Goal: Information Seeking & Learning: Learn about a topic

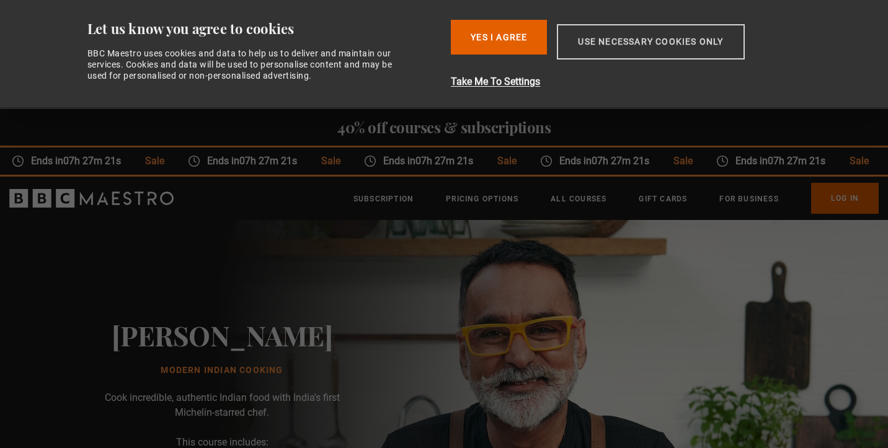
click at [629, 43] on button "Use necessary cookies only" at bounding box center [650, 41] width 187 height 35
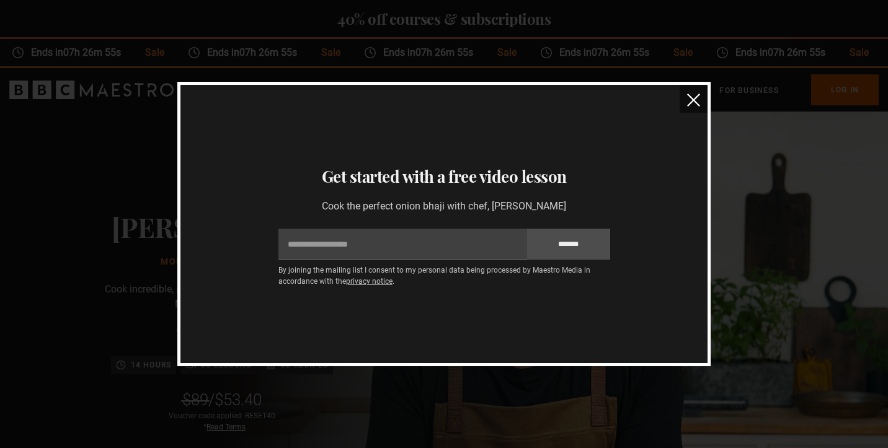
click at [693, 97] on img "close" at bounding box center [693, 100] width 13 height 13
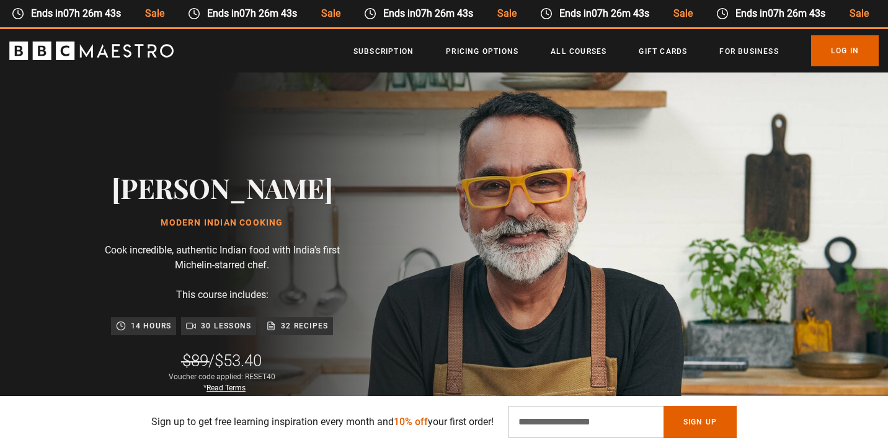
scroll to position [38, 0]
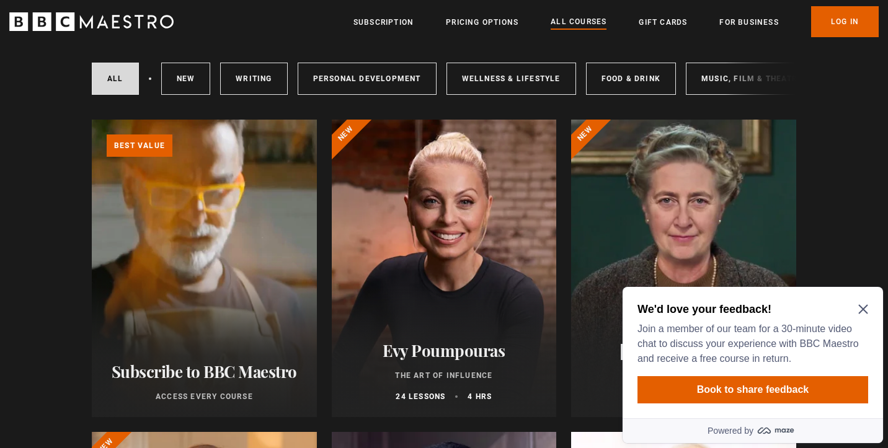
scroll to position [151, 0]
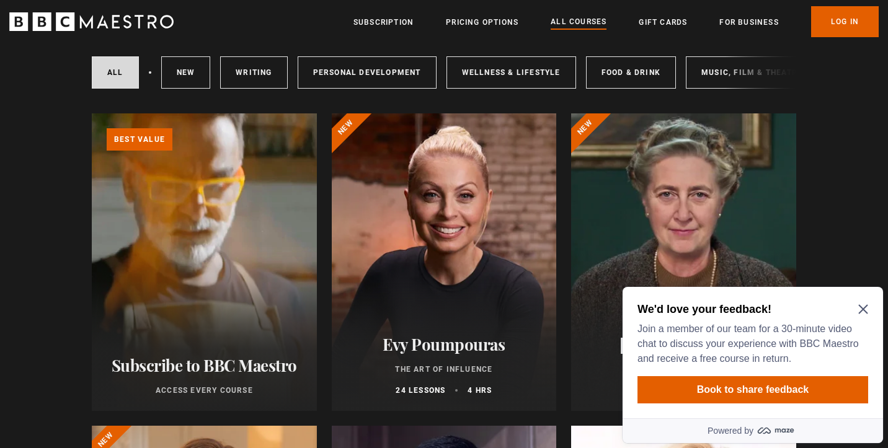
click at [862, 311] on icon "Close Maze Prompt" at bounding box center [862, 309] width 9 height 9
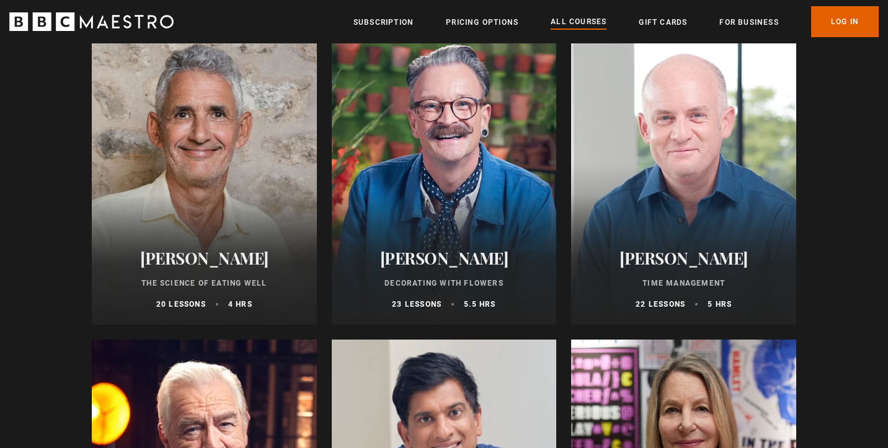
scroll to position [1668, 0]
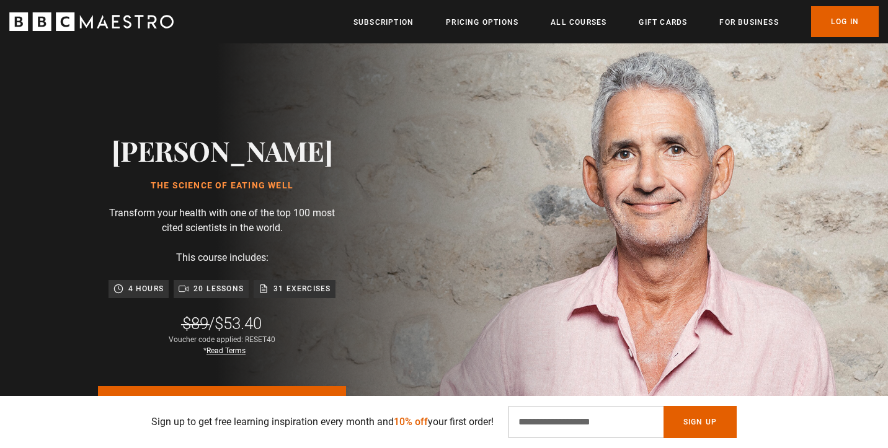
scroll to position [82, 0]
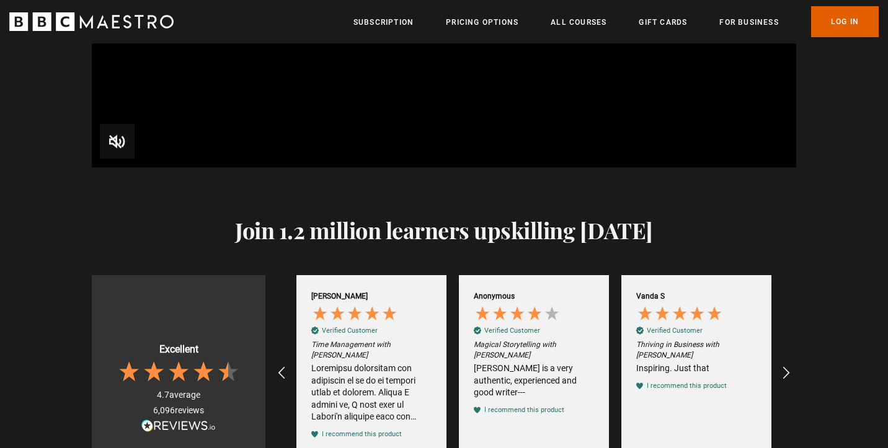
scroll to position [1555, 0]
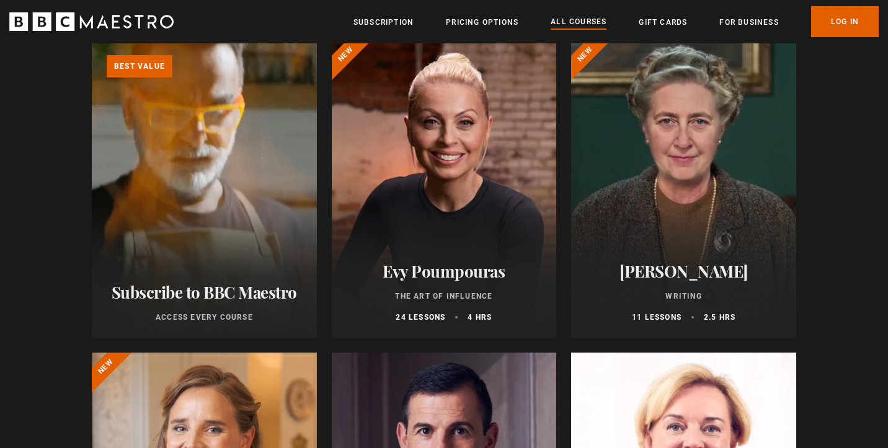
scroll to position [231, 0]
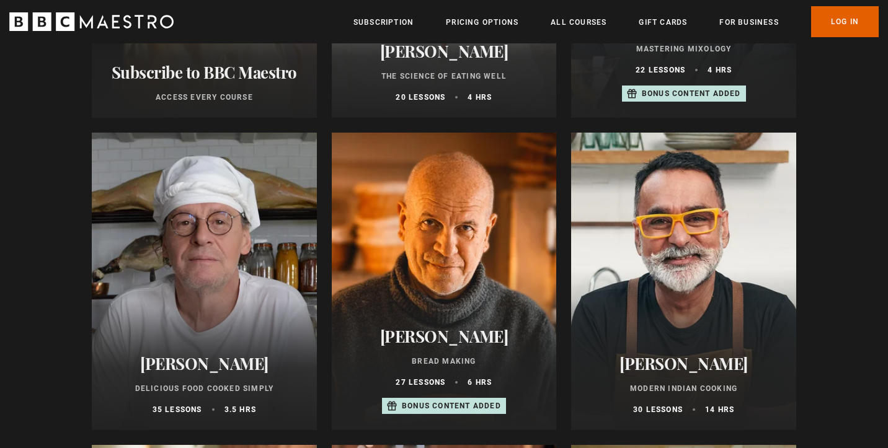
scroll to position [448, 0]
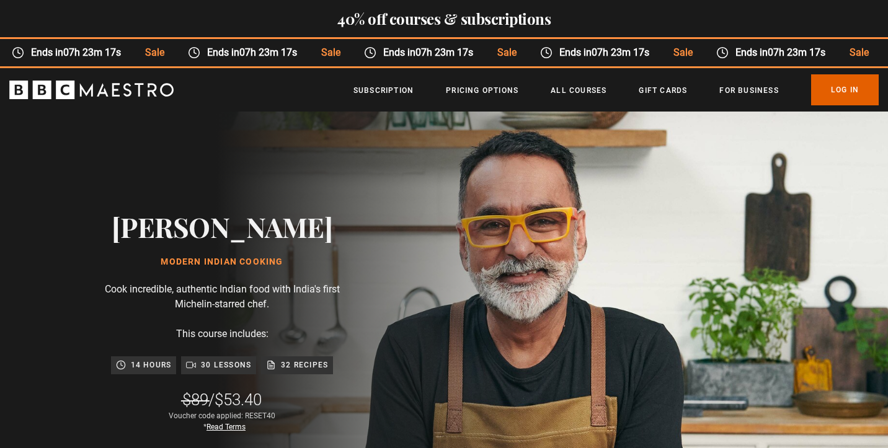
drag, startPoint x: 303, startPoint y: 231, endPoint x: 131, endPoint y: 218, distance: 172.8
click at [131, 218] on div "[PERSON_NAME] Modern Indian Cooking Cook incredible, authentic Indian food with…" at bounding box center [222, 374] width 397 height 524
copy h2 "[PERSON_NAME]"
